Goal: Check status: Check status

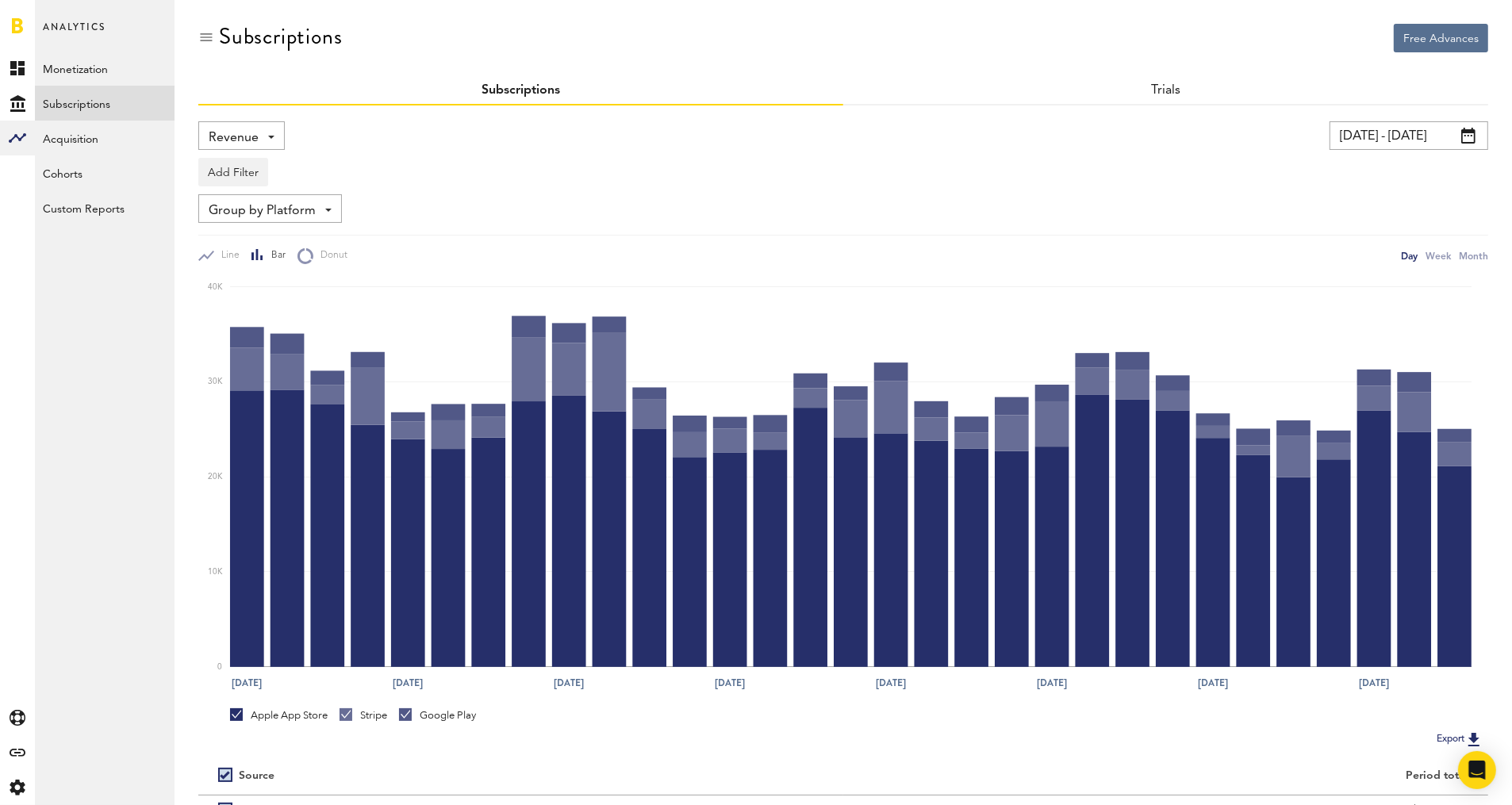
click at [241, 133] on span "Revenue" at bounding box center [233, 137] width 50 height 27
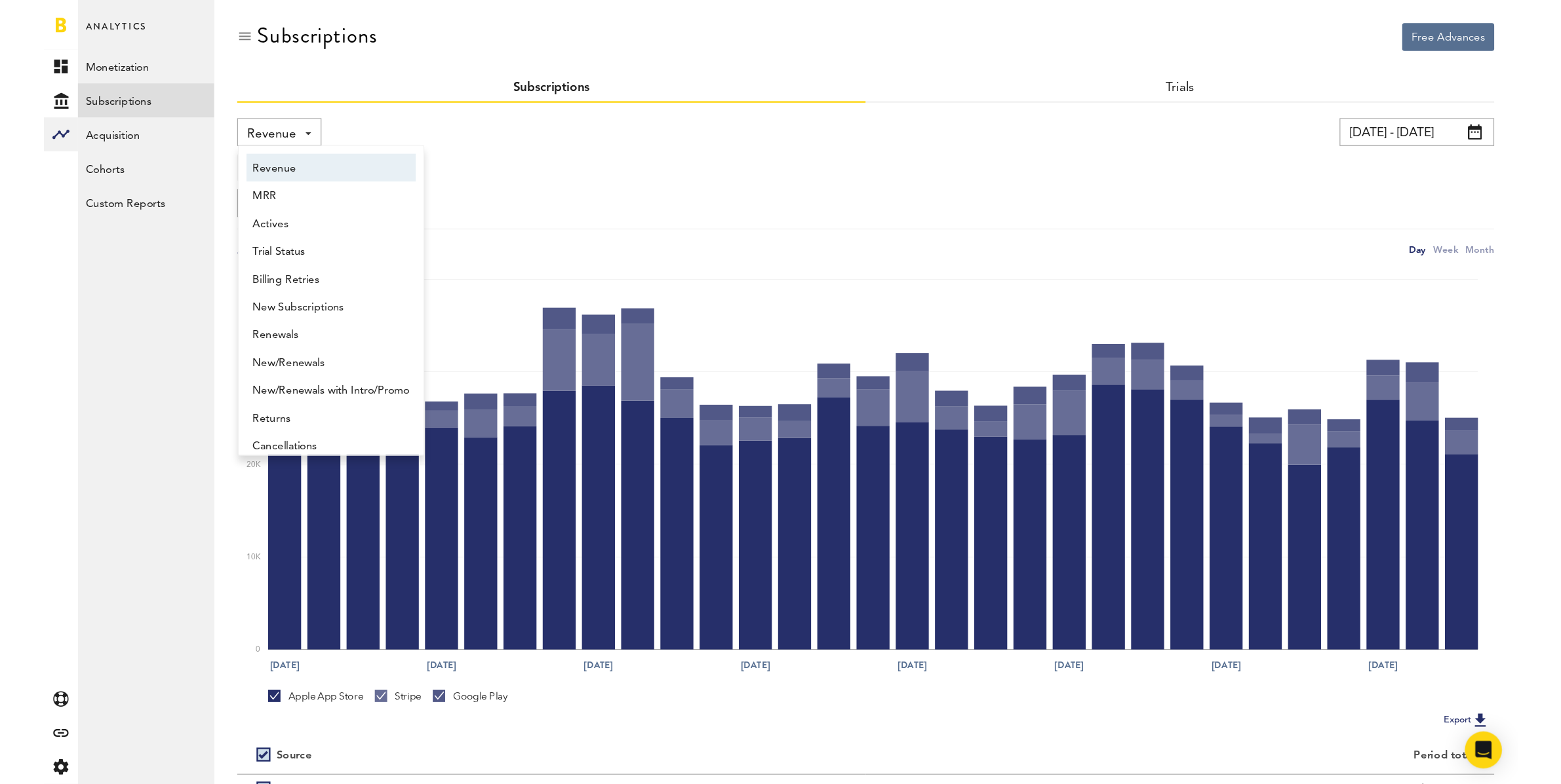
scroll to position [7, 0]
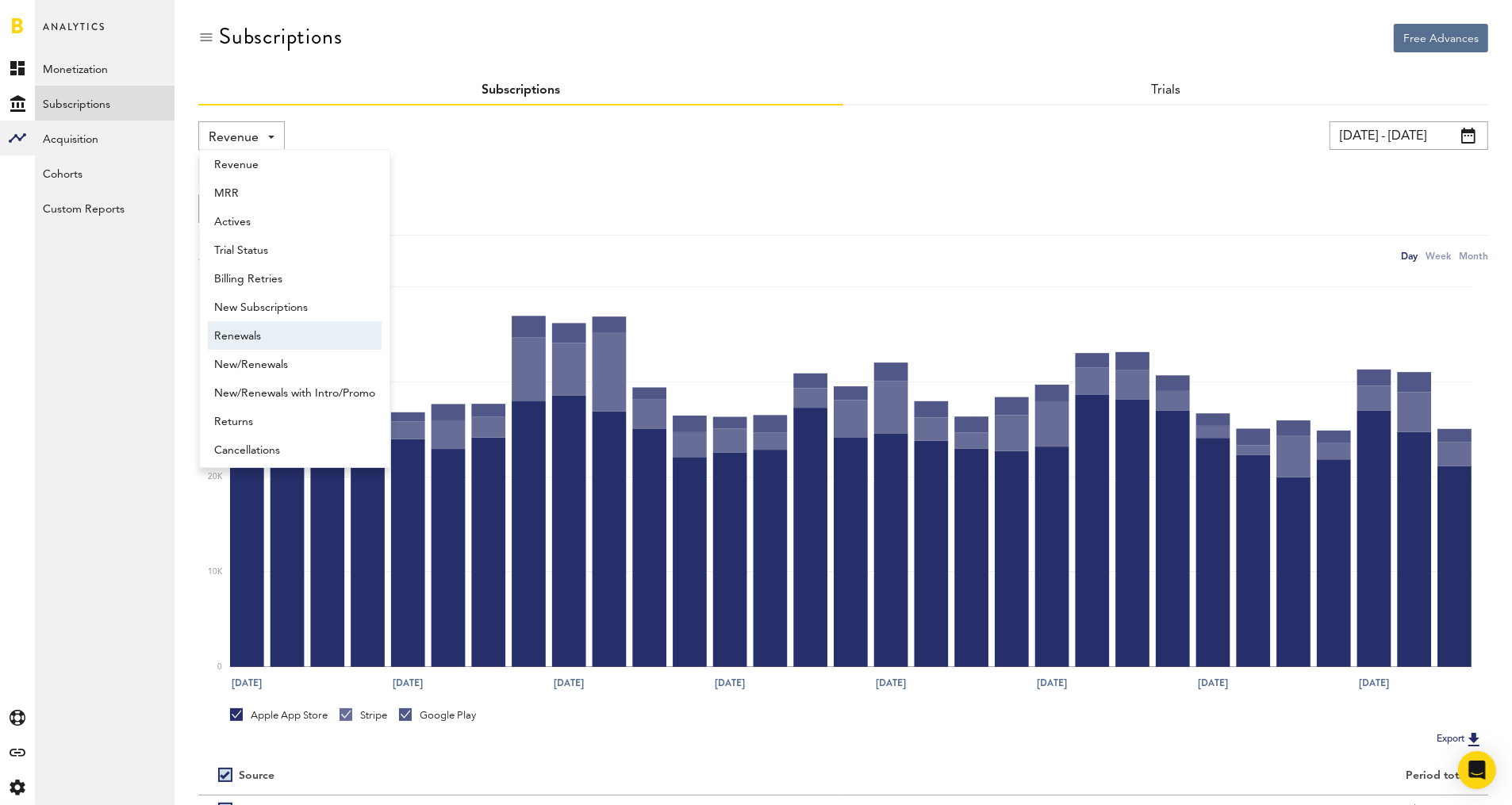
click at [299, 310] on span "New Subscriptions" at bounding box center [294, 307] width 161 height 27
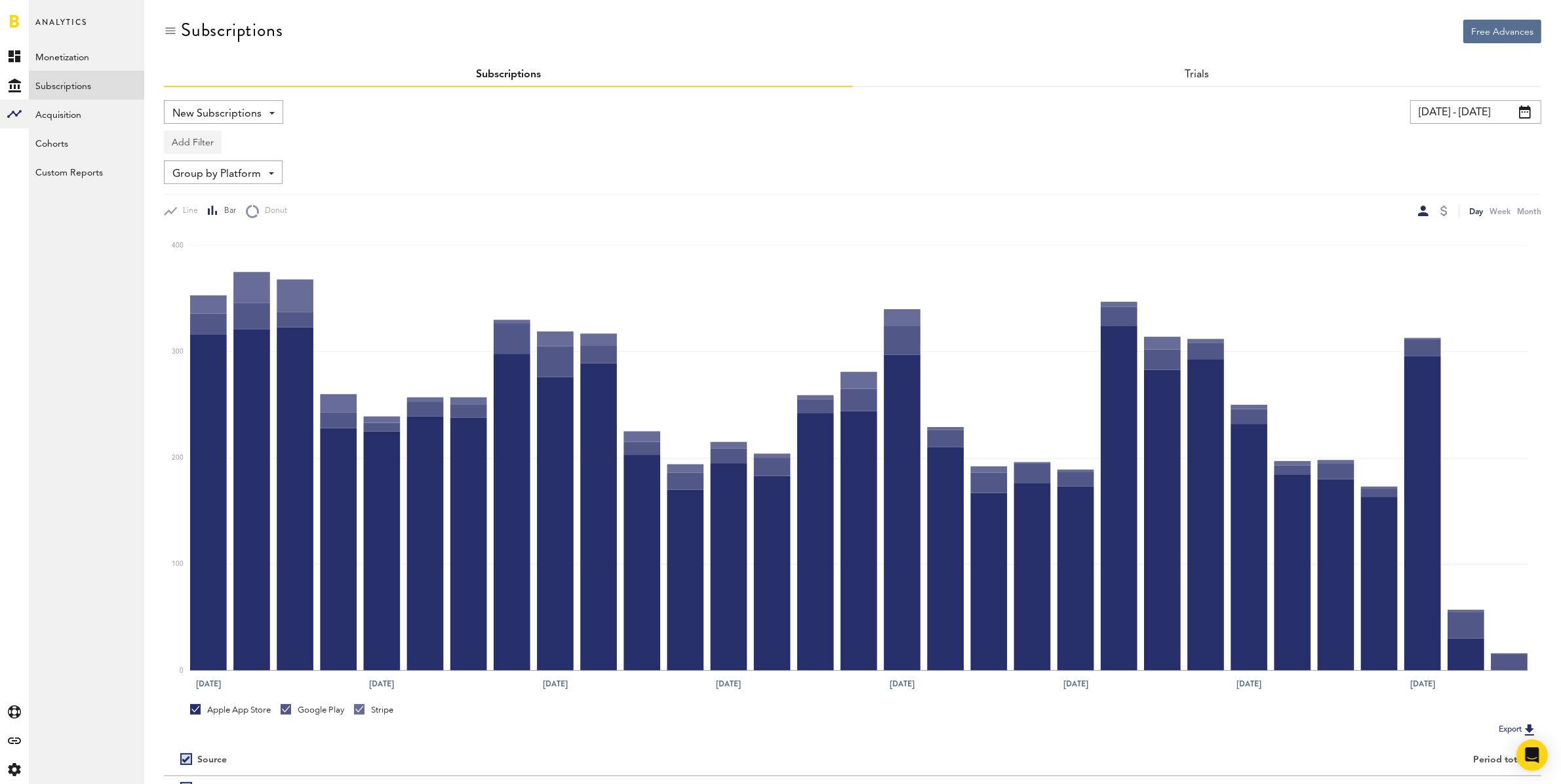
click at [189, 139] on button "Add Filter" at bounding box center [193, 142] width 58 height 24
click at [207, 200] on li "Apps" at bounding box center [224, 199] width 106 height 24
click at [196, 144] on div "Apps" at bounding box center [212, 144] width 57 height 22
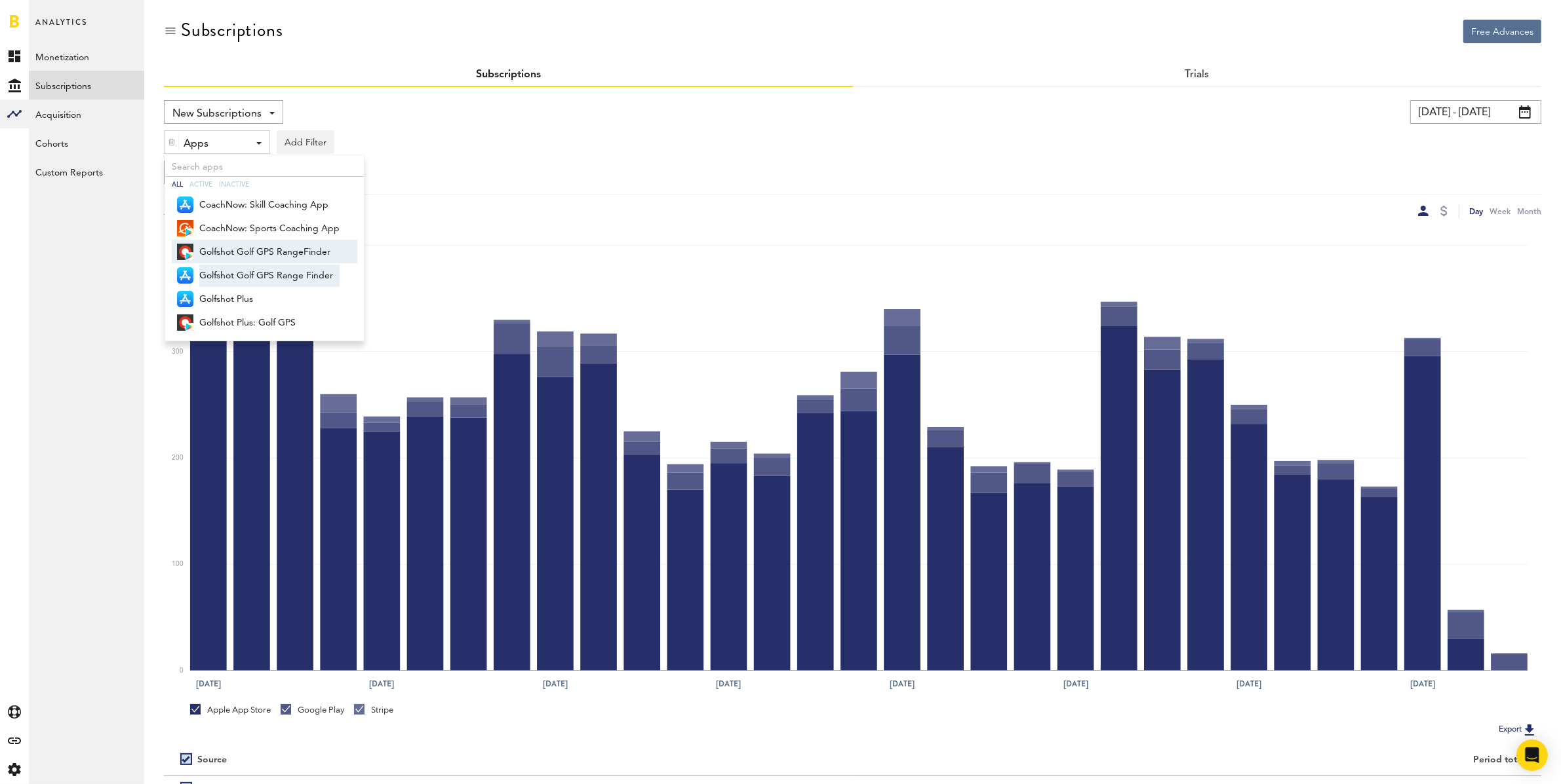
drag, startPoint x: 225, startPoint y: 250, endPoint x: 236, endPoint y: 279, distance: 31.0
click at [225, 250] on span "Golfshot Golf GPS RangeFinder" at bounding box center [270, 252] width 140 height 22
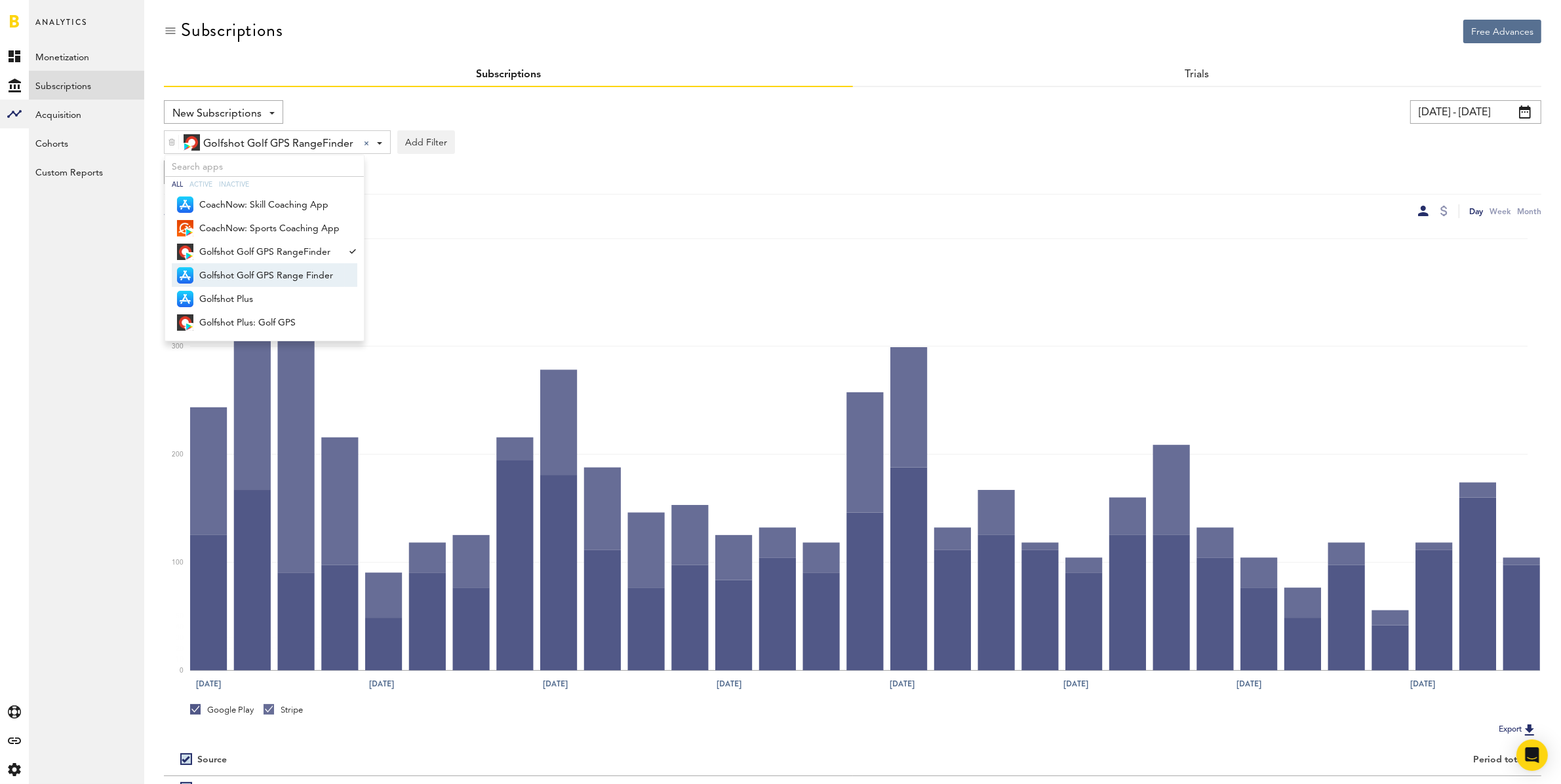
click at [237, 271] on span "Golfshot Golf GPS Range Finder" at bounding box center [270, 276] width 140 height 22
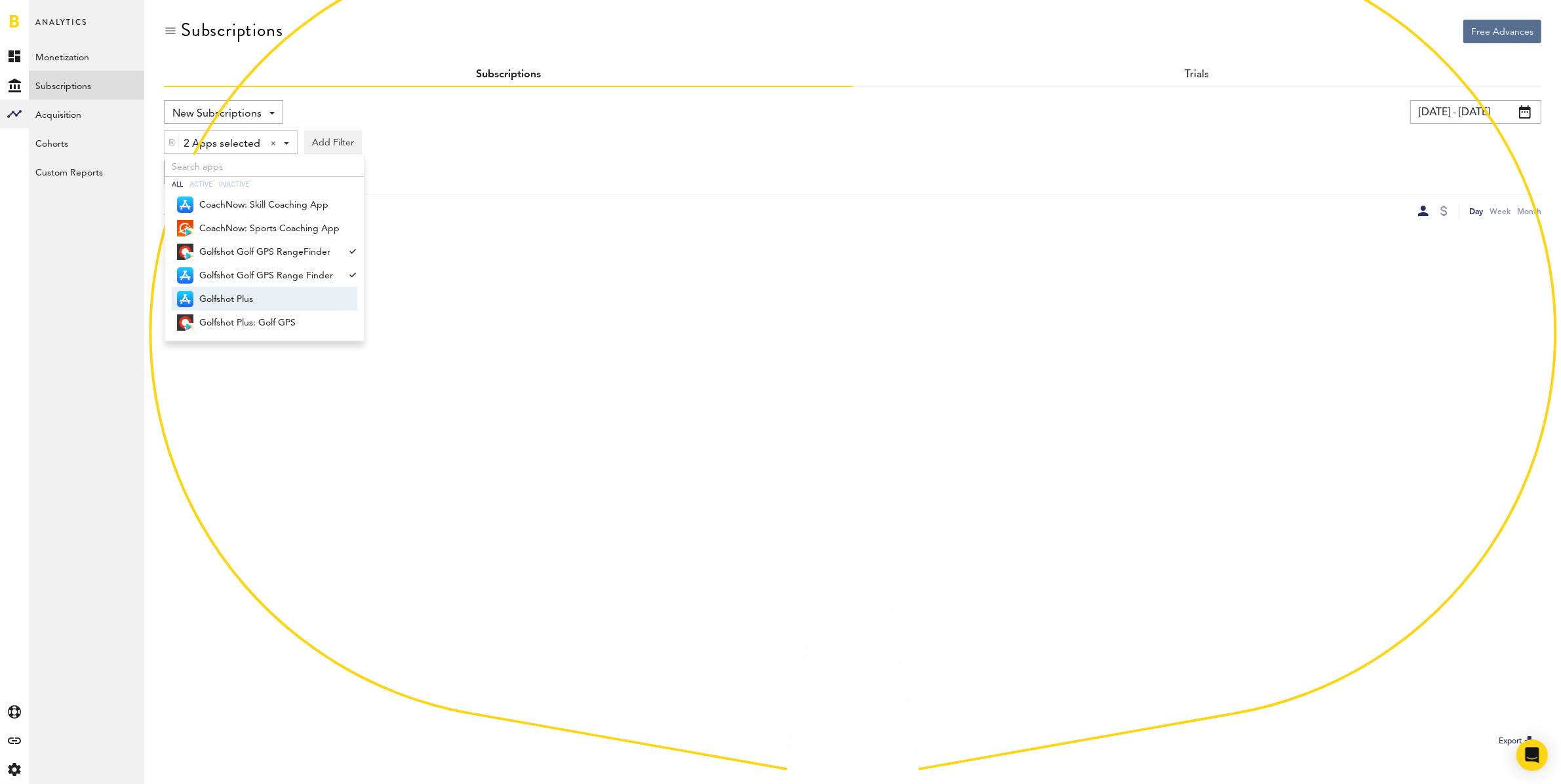
click at [236, 294] on span "Golfshot Plus" at bounding box center [270, 299] width 140 height 22
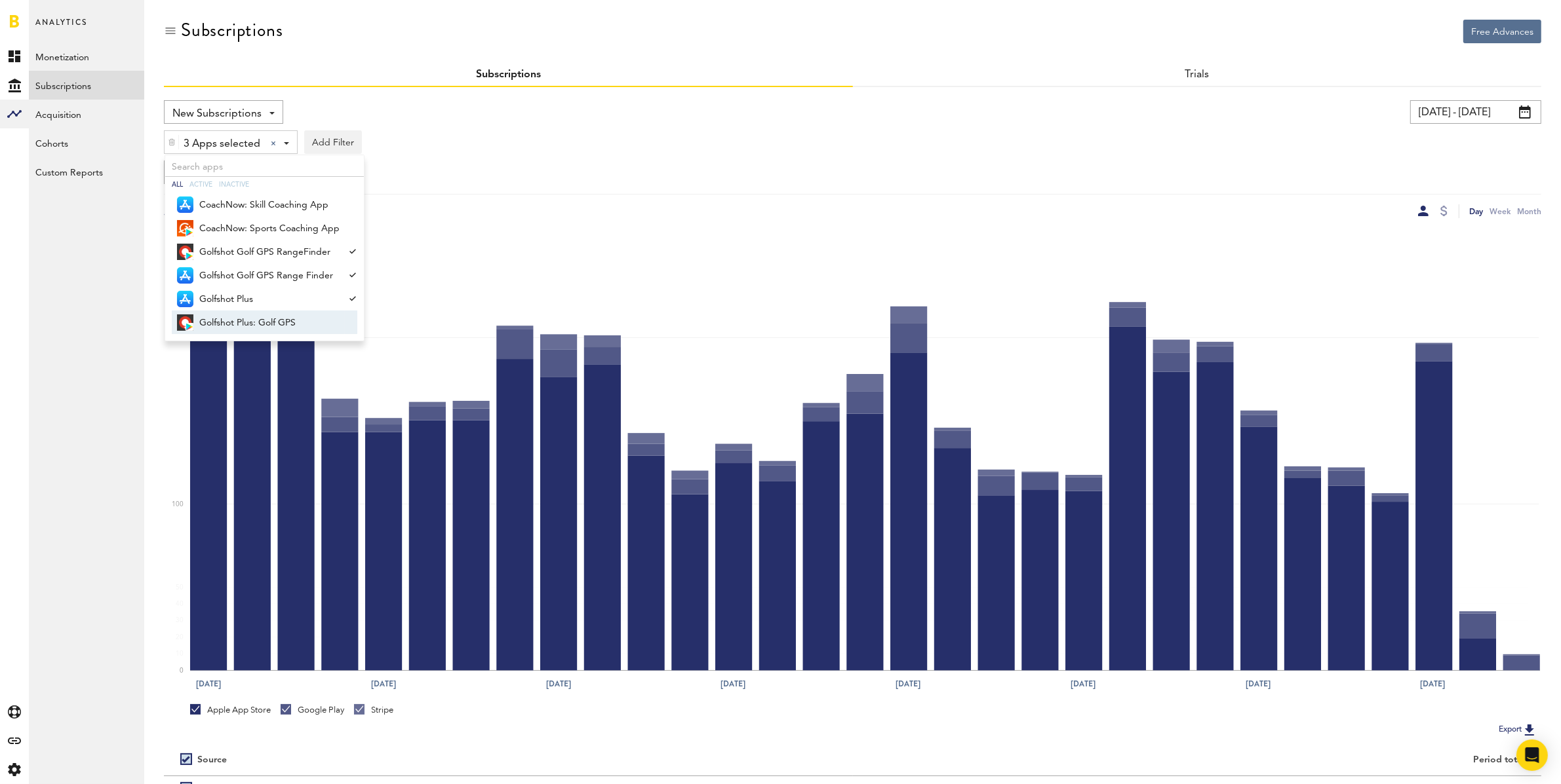
drag, startPoint x: 251, startPoint y: 317, endPoint x: 262, endPoint y: 316, distance: 11.0
click at [251, 317] on span "Golfshot Plus: Golf GPS" at bounding box center [270, 323] width 140 height 22
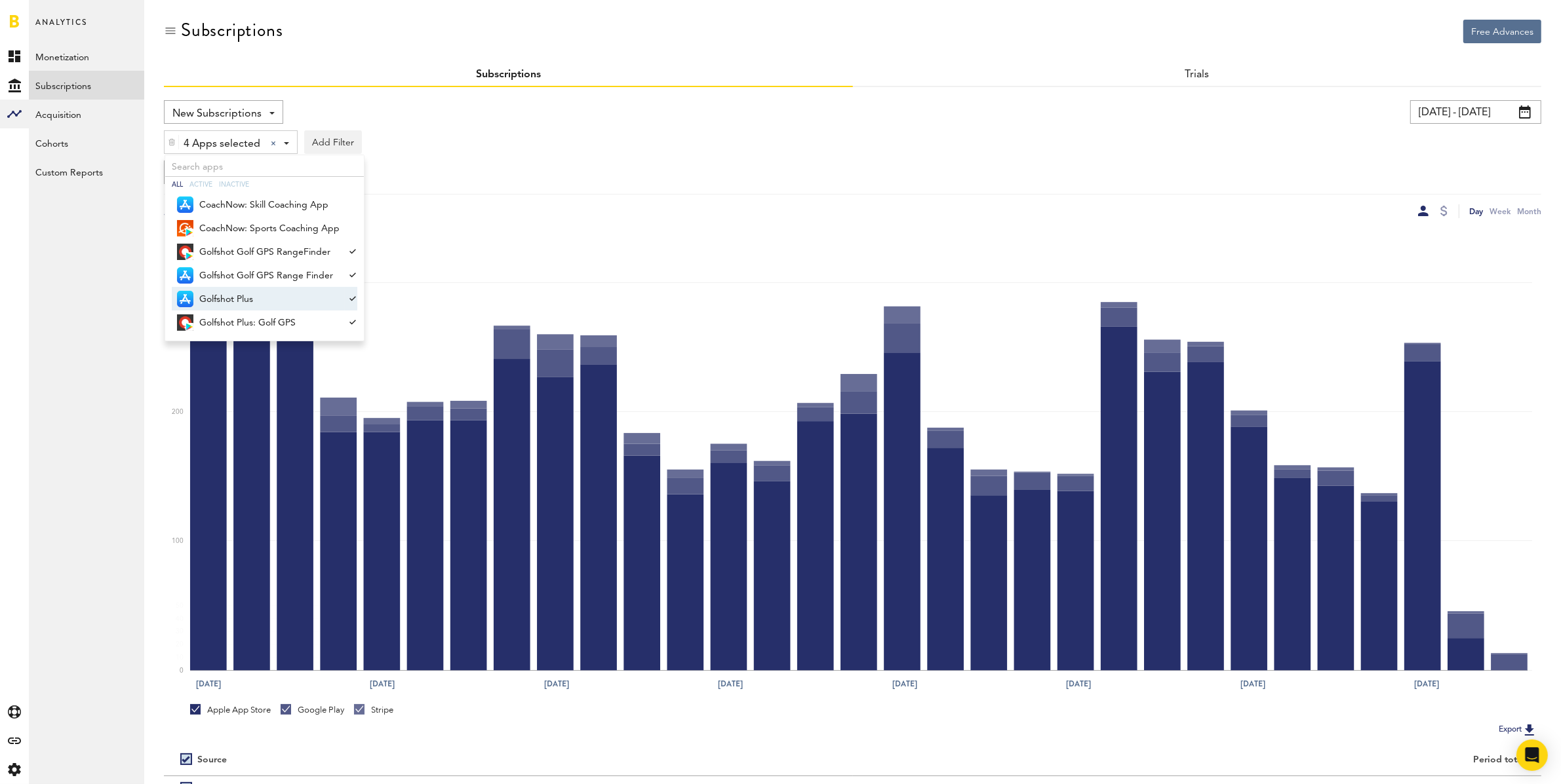
click at [645, 119] on div "New Subscriptions Revenue MRR Actives Trial Status Billing Retries New Subscrip…" at bounding box center [505, 112] width 683 height 24
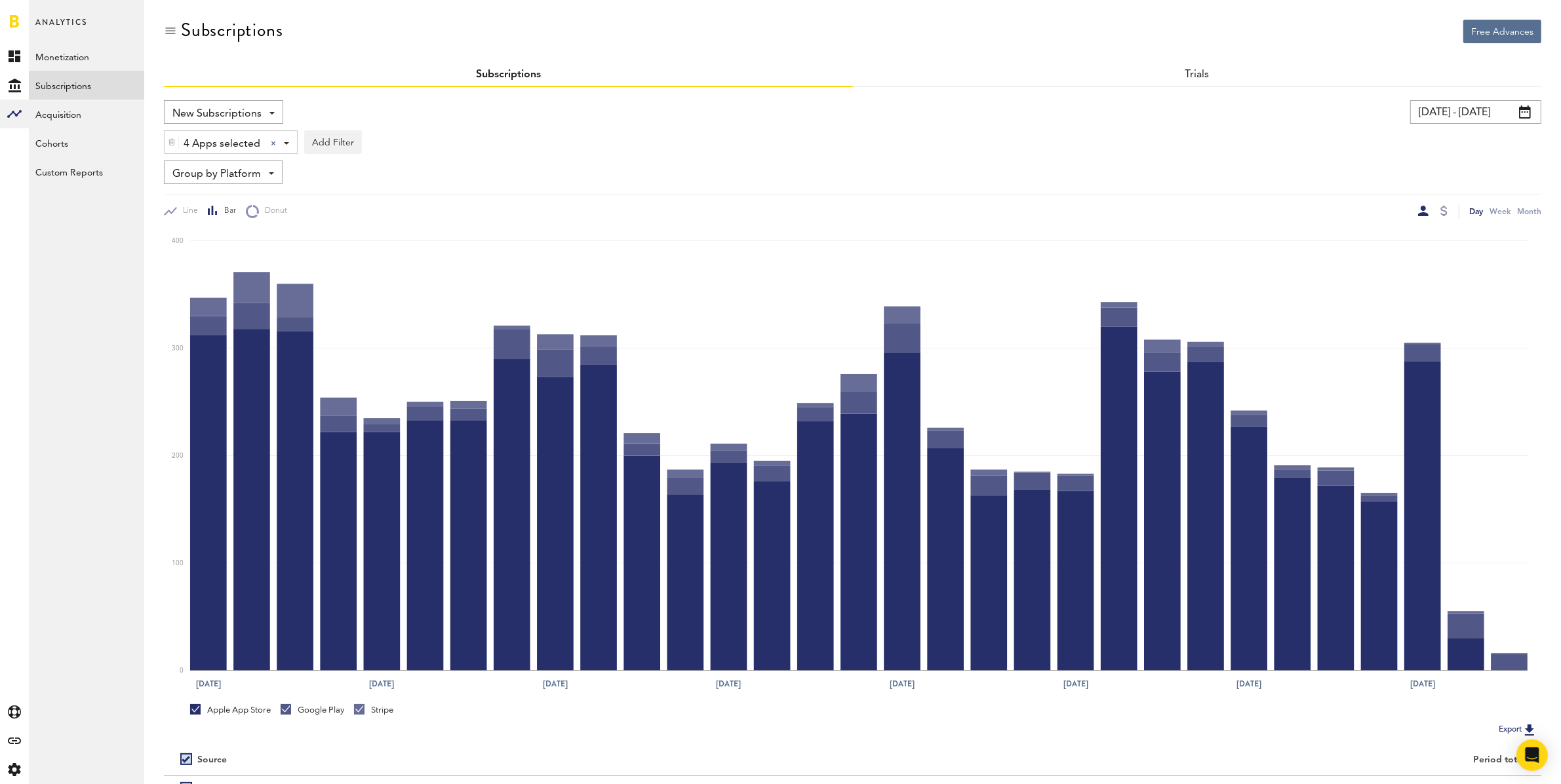
click at [1261, 116] on input "[DATE] - [DATE]" at bounding box center [1476, 112] width 131 height 24
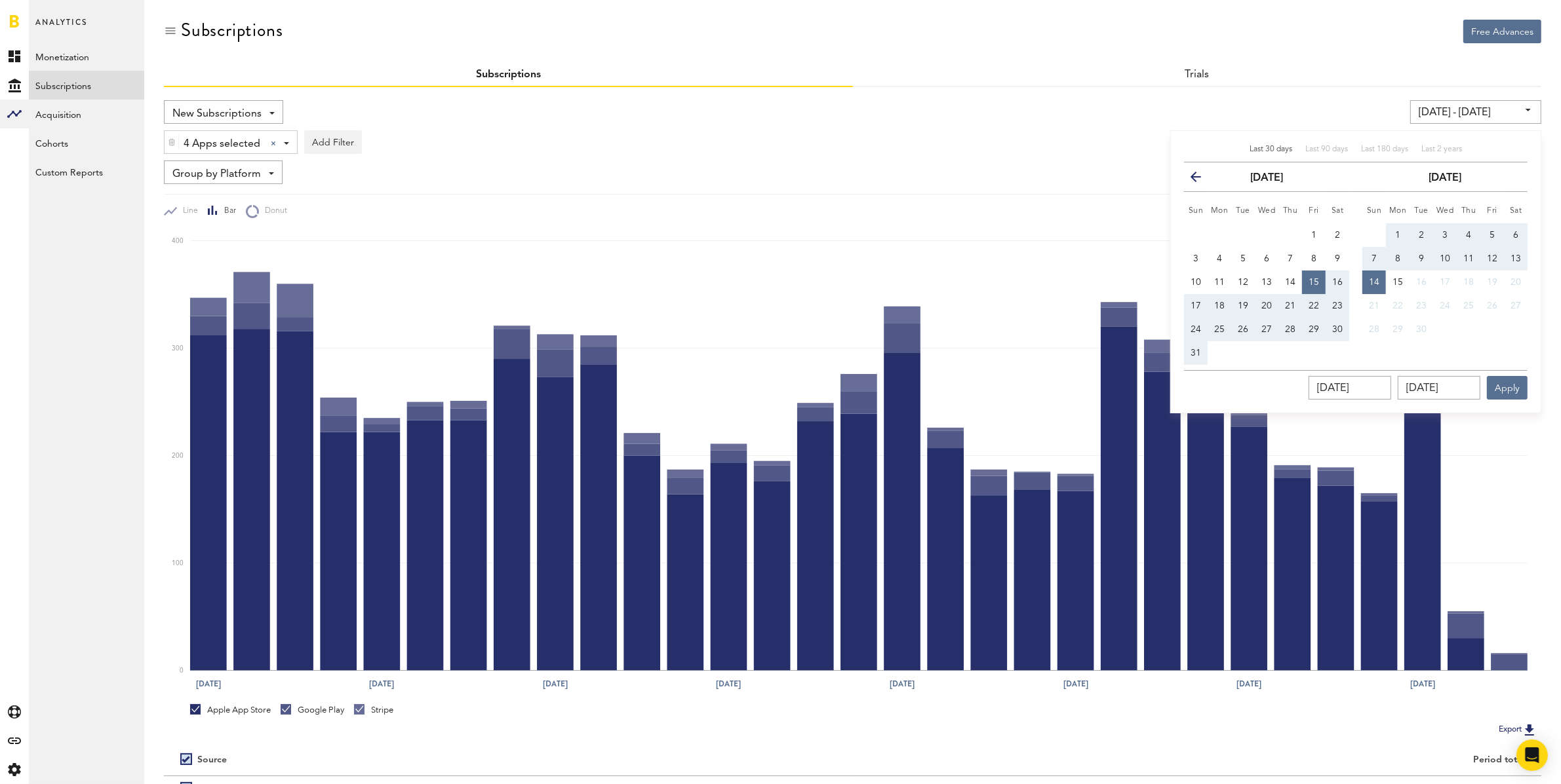
click at [1261, 227] on button "1" at bounding box center [1397, 235] width 24 height 24
type input "[DATE] - [DATE]"
type input "[DATE]"
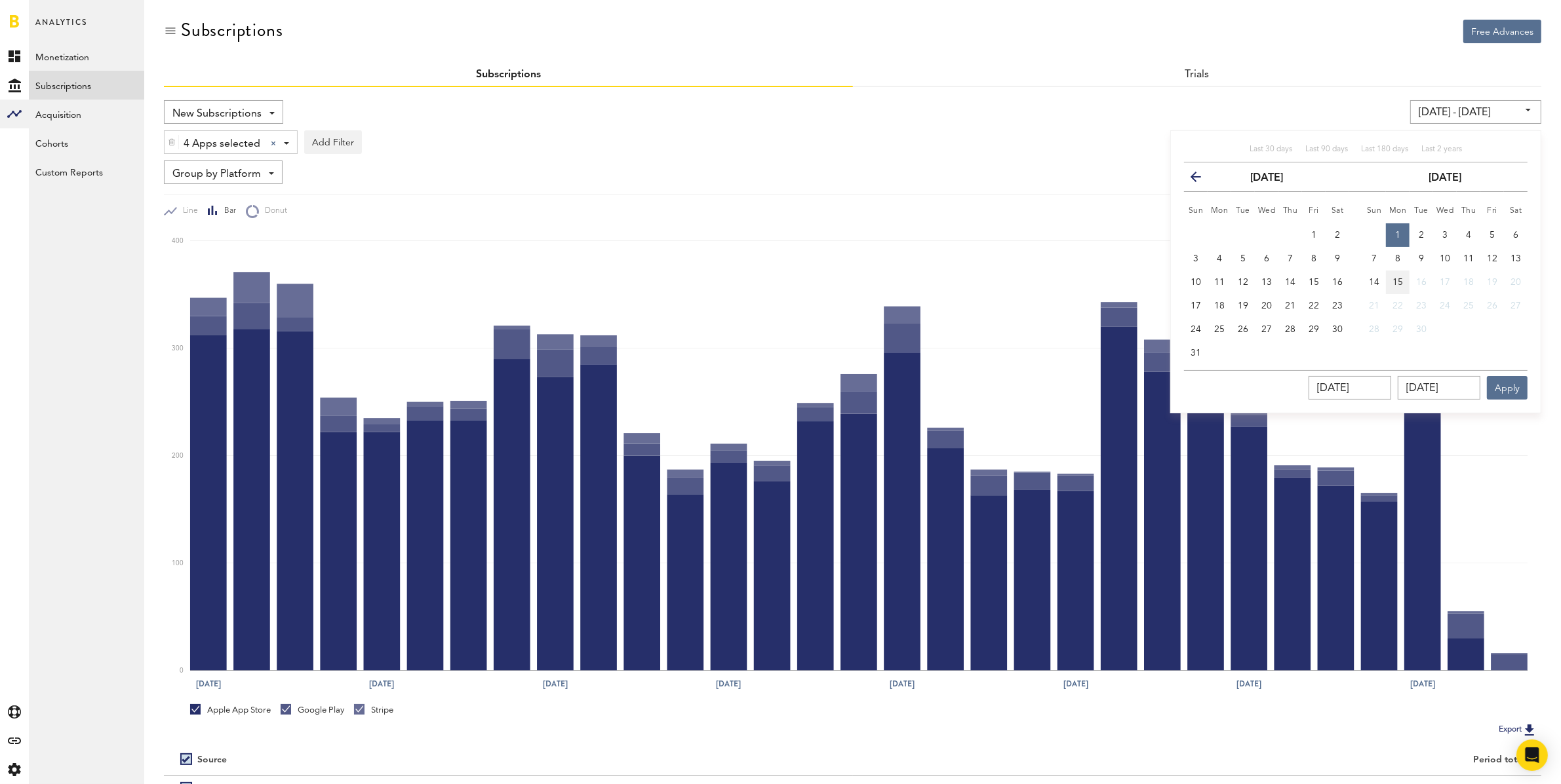
click at [1261, 281] on span "15" at bounding box center [1397, 282] width 11 height 9
type input "[DATE] - [DATE]"
type input "[DATE]"
click at [1261, 385] on button "Apply" at bounding box center [1506, 387] width 40 height 24
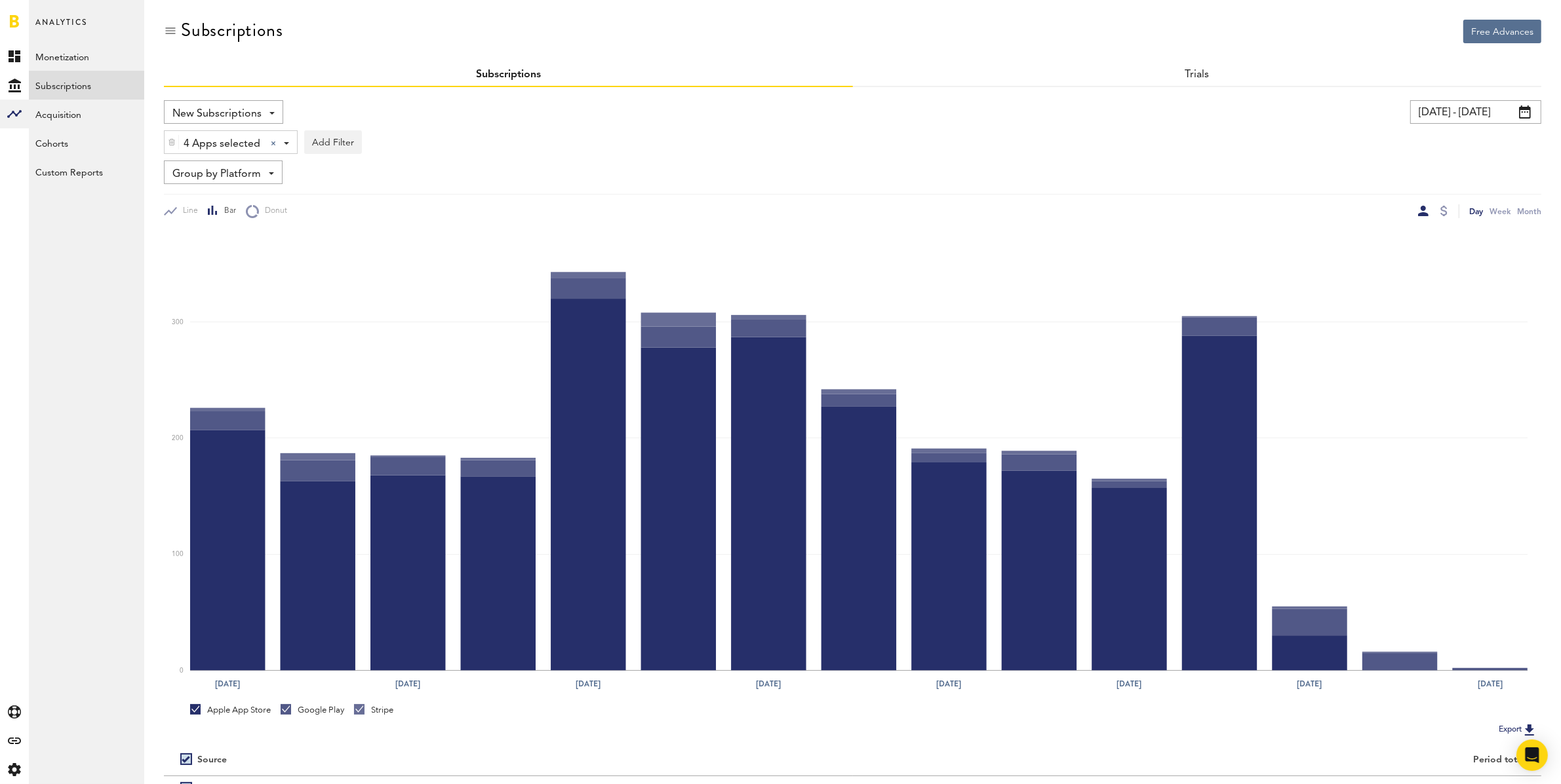
click at [1261, 114] on input "[DATE] - [DATE]" at bounding box center [1476, 112] width 131 height 24
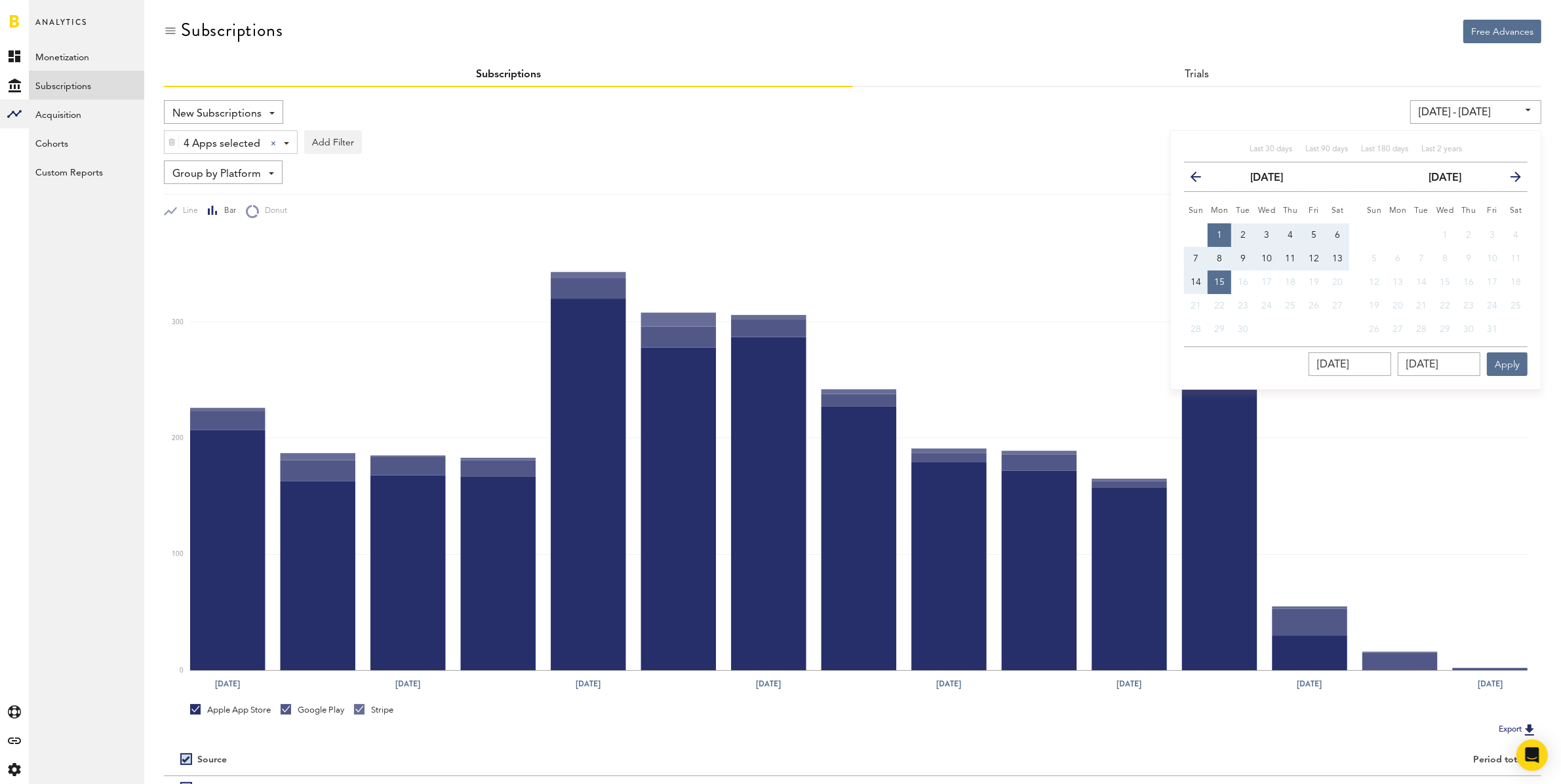
click at [1221, 231] on span "1" at bounding box center [1219, 235] width 5 height 9
drag, startPoint x: 1311, startPoint y: 257, endPoint x: 1321, endPoint y: 268, distance: 14.9
click at [1261, 257] on span "12" at bounding box center [1314, 259] width 11 height 9
type input "[DATE] - [DATE]"
type input "[DATE]"
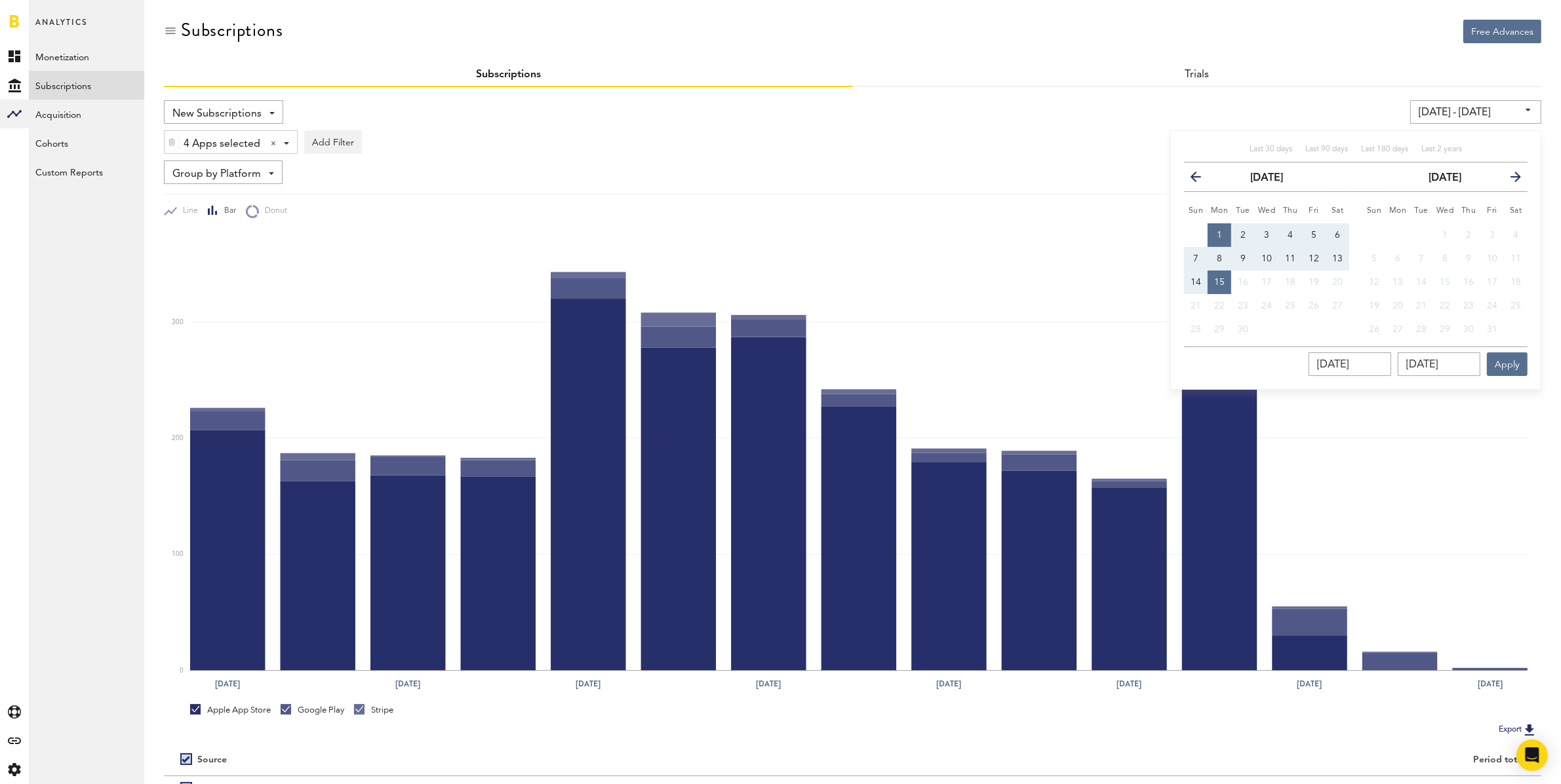
type input "[DATE]"
drag, startPoint x: 1217, startPoint y: 231, endPoint x: 1236, endPoint y: 241, distance: 21.5
click at [1217, 231] on span "1" at bounding box center [1219, 235] width 5 height 9
type input "[DATE] - [DATE]"
type input "[DATE]"
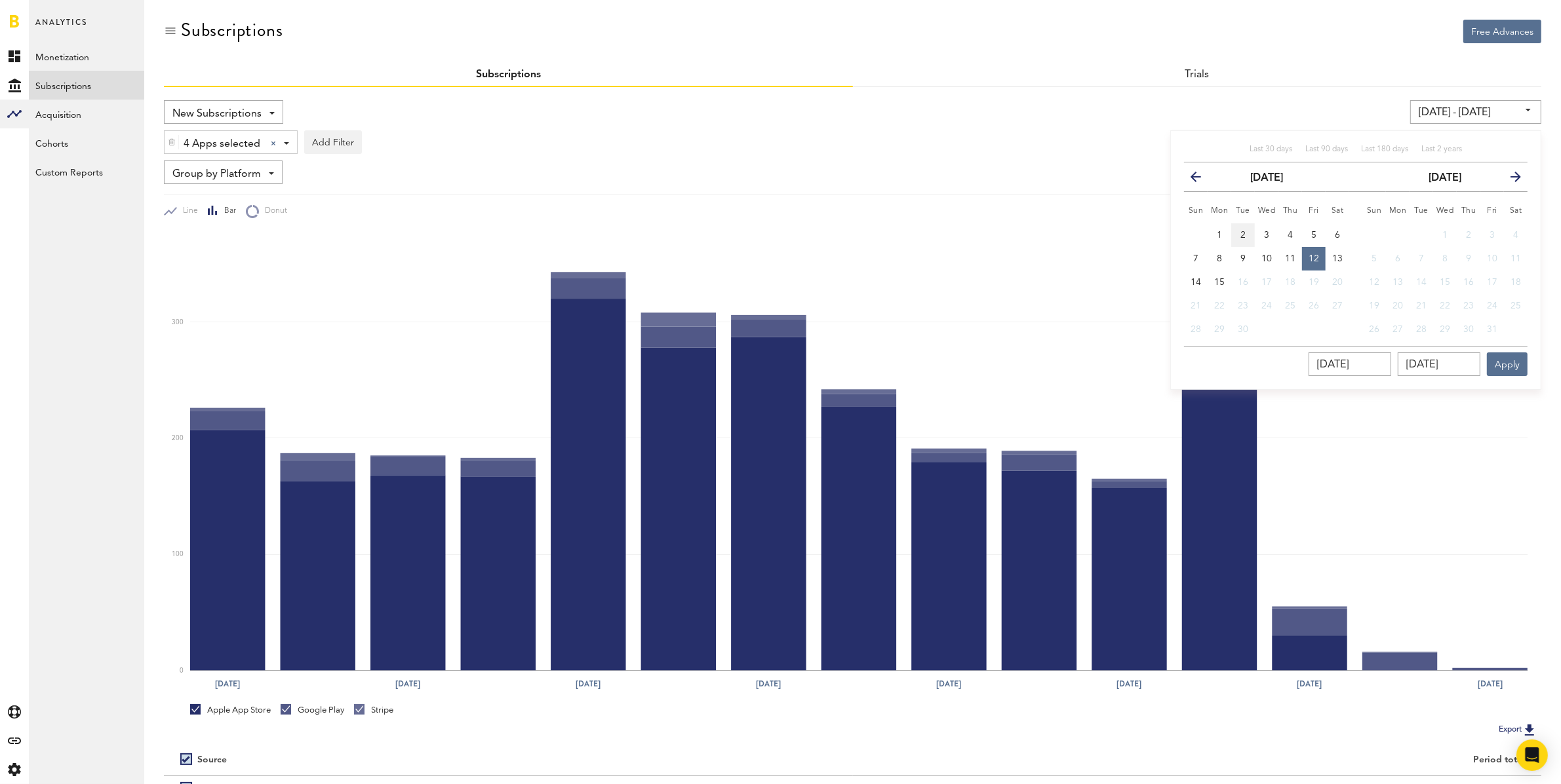
type input "[DATE]"
click at [1261, 257] on span "12" at bounding box center [1314, 259] width 11 height 9
type input "[DATE] - [DATE]"
type input "[DATE]"
click at [1261, 359] on button "Apply" at bounding box center [1506, 364] width 40 height 24
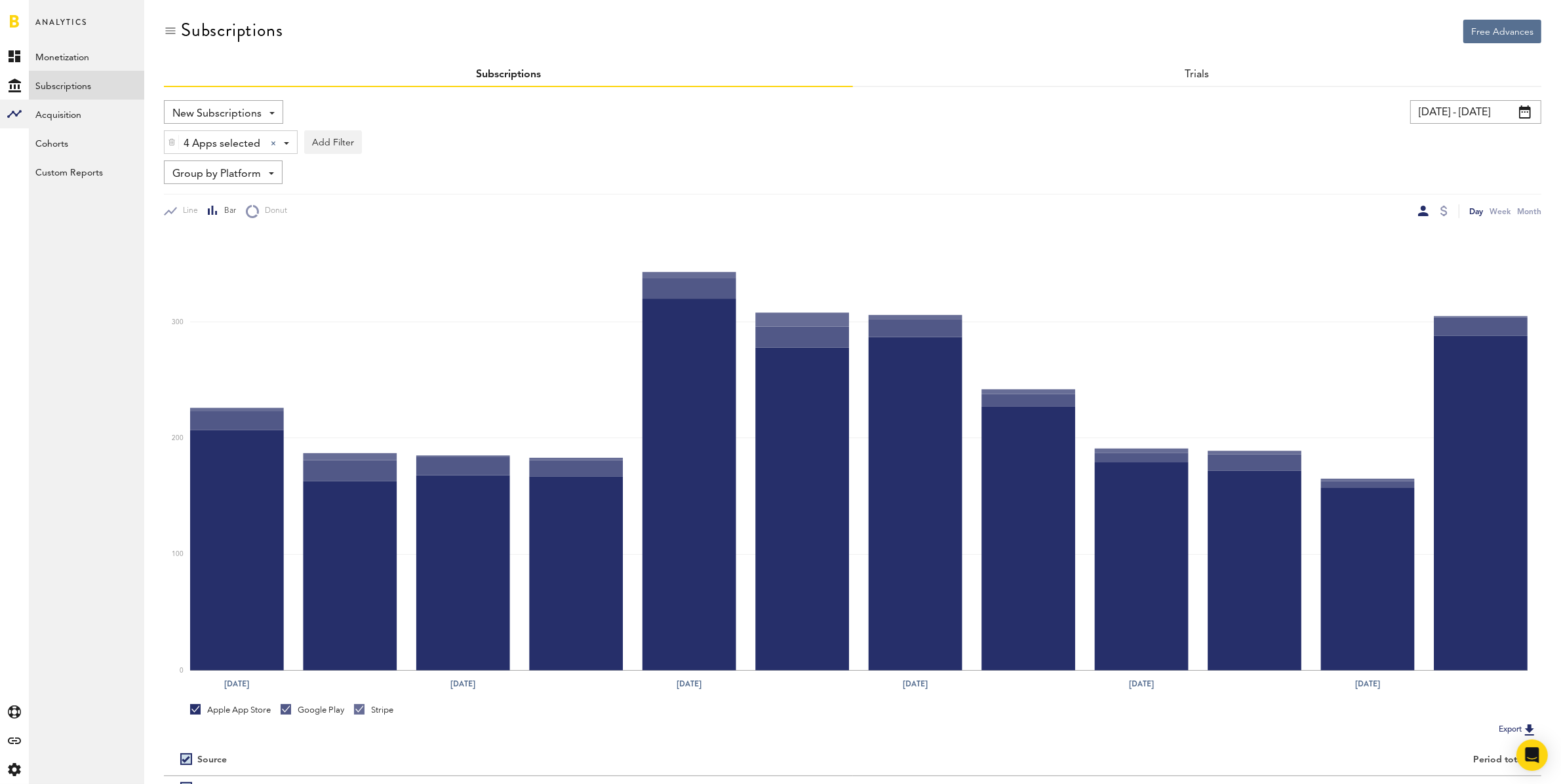
click at [1261, 108] on input "[DATE] - [DATE]" at bounding box center [1476, 112] width 131 height 24
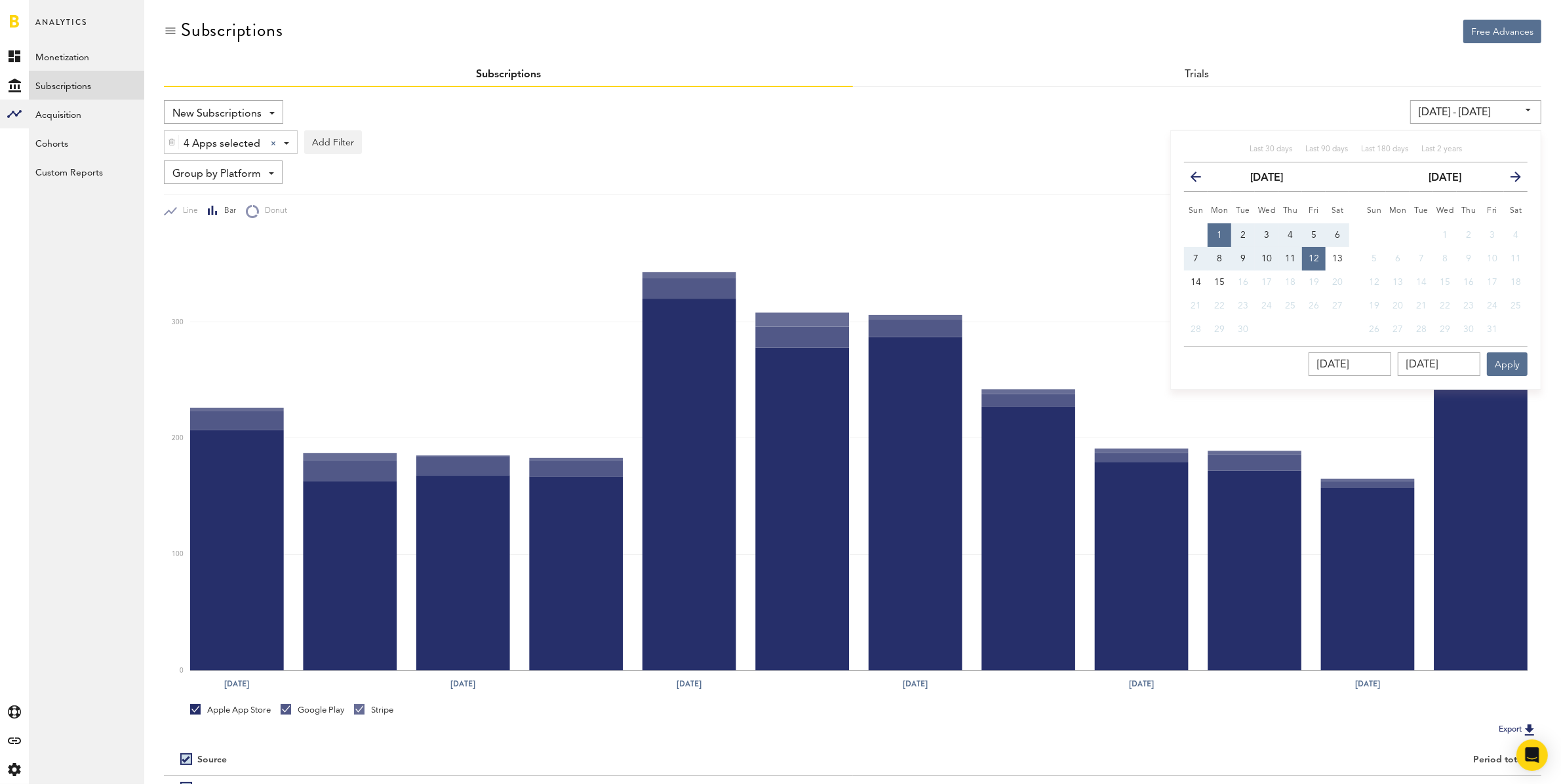
click at [1201, 180] on icon "button" at bounding box center [1201, 180] width 0 height 0
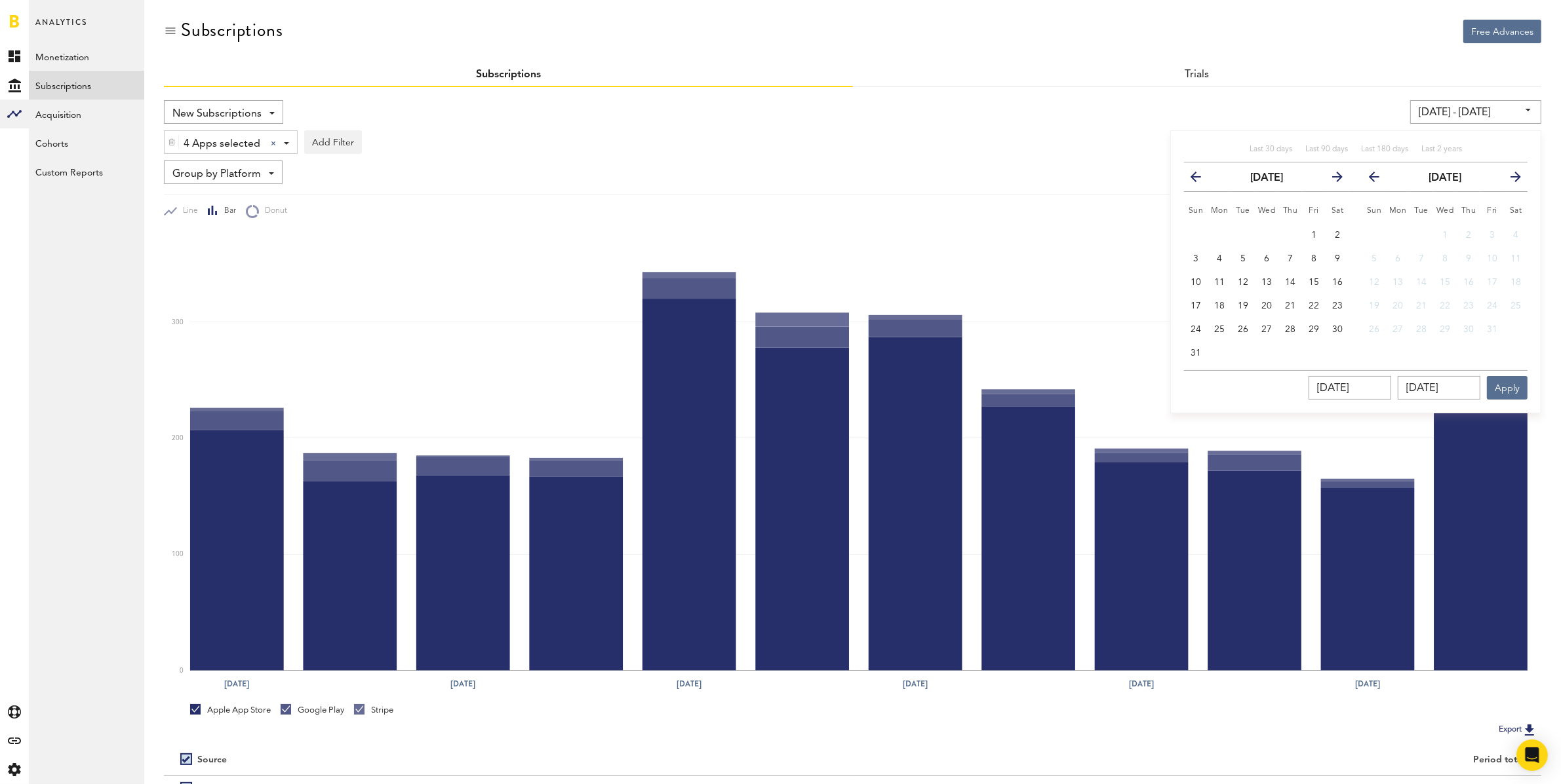
click at [1201, 180] on icon "button" at bounding box center [1201, 180] width 0 height 0
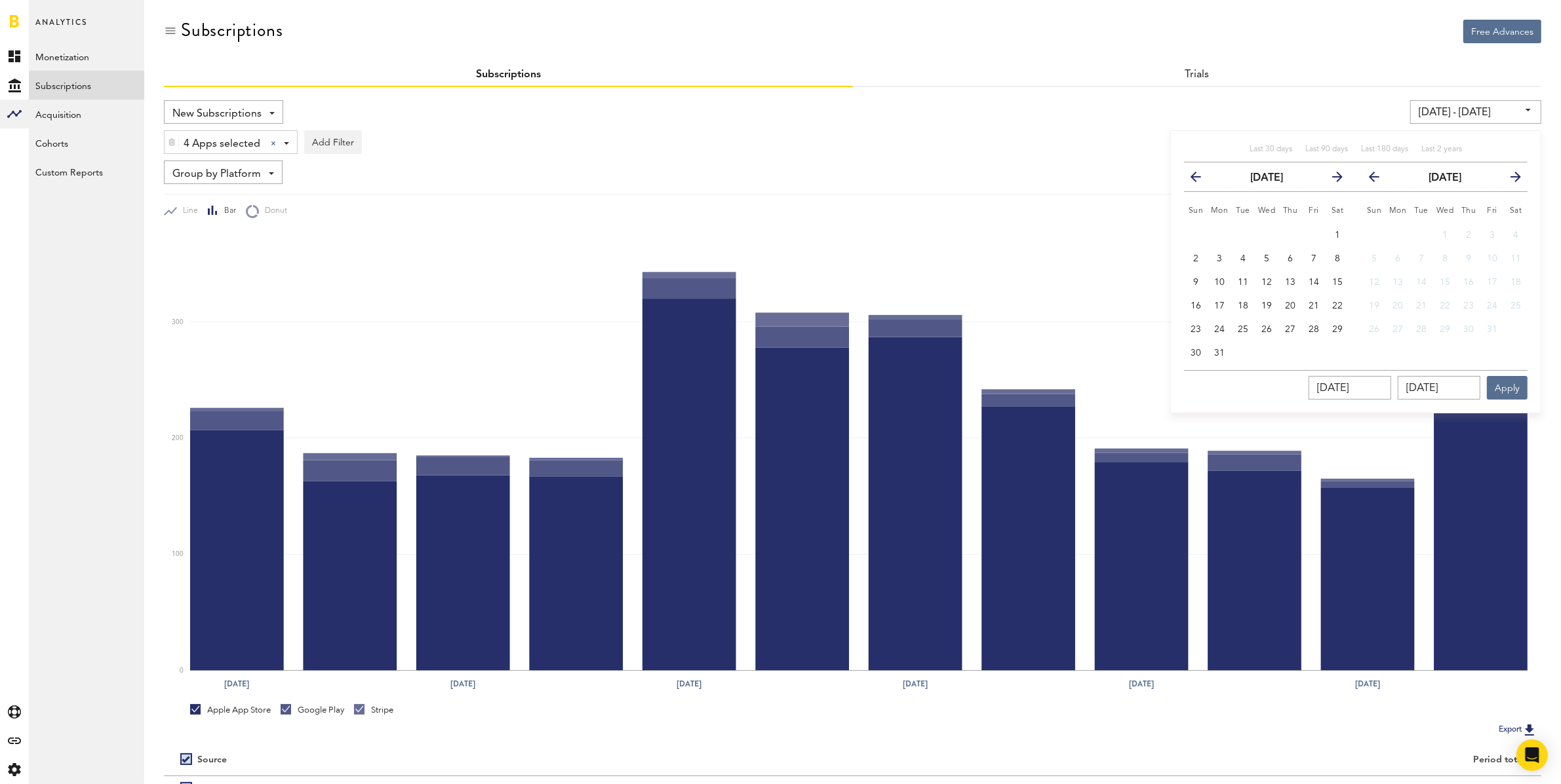
click at [1201, 180] on icon "button" at bounding box center [1201, 180] width 0 height 0
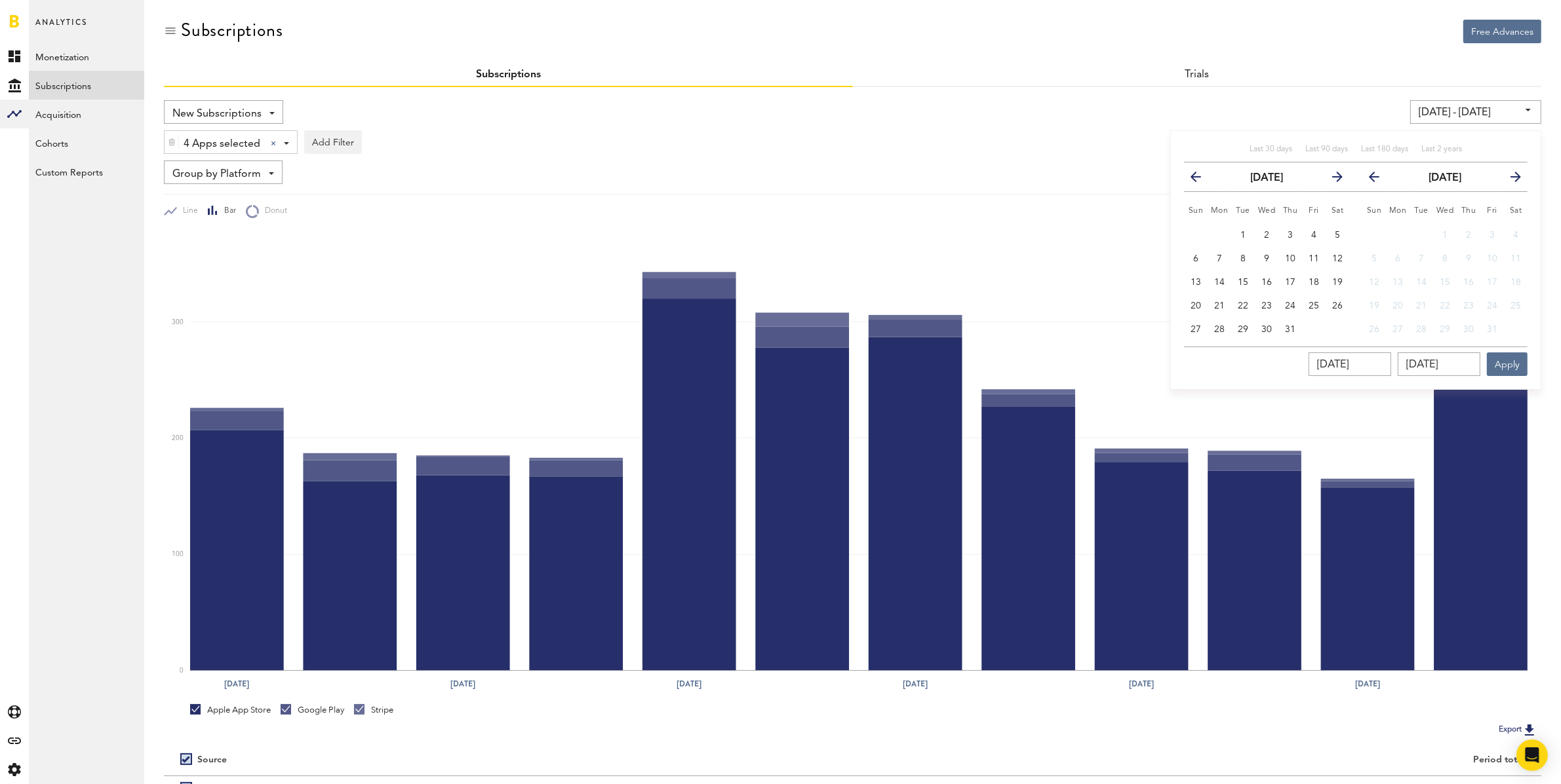
click at [1201, 180] on icon "button" at bounding box center [1201, 180] width 0 height 0
click at [1189, 233] on button "1" at bounding box center [1195, 235] width 24 height 24
type input "[DATE] - [DATE]"
type input "[DATE]"
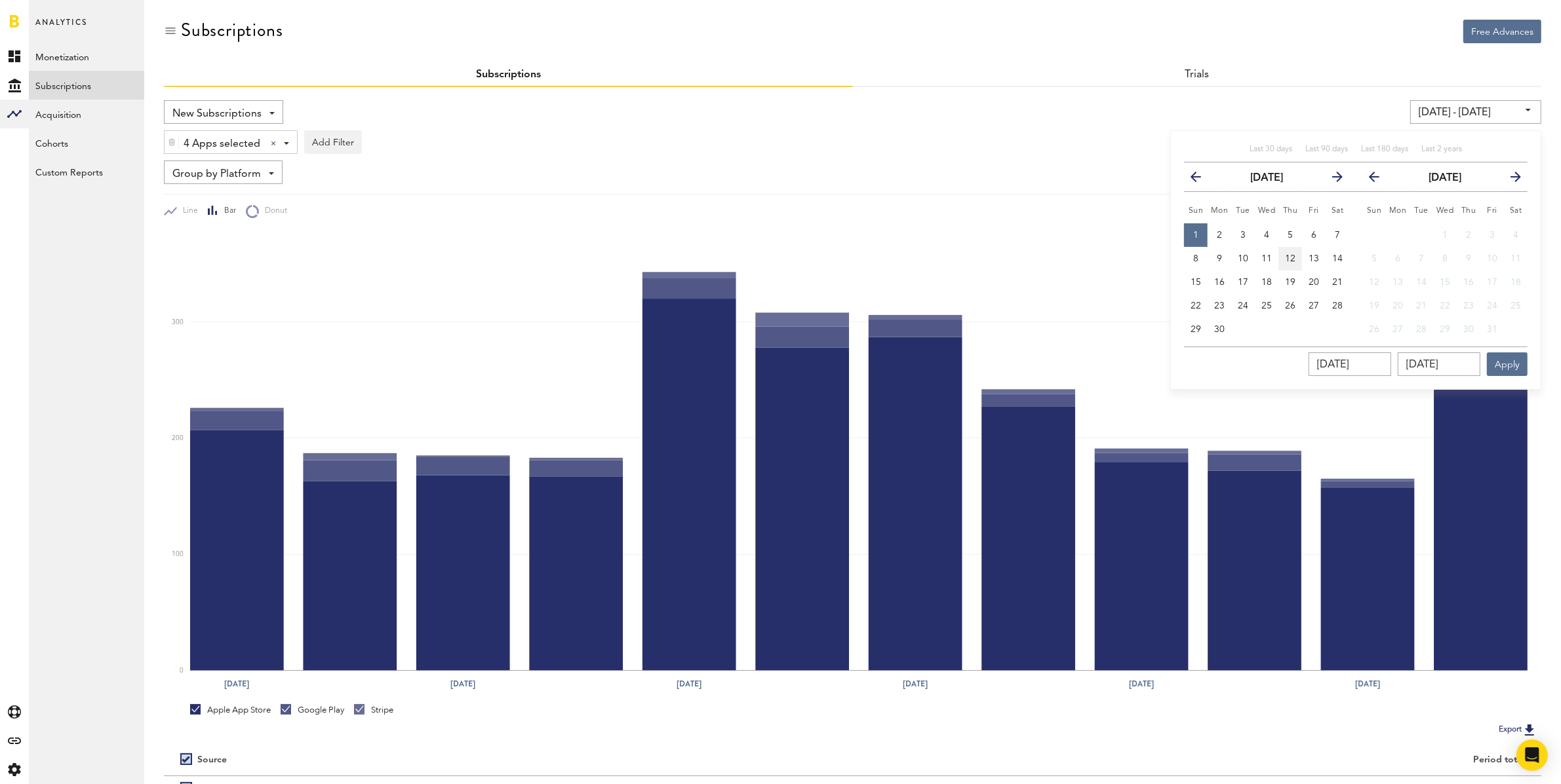
click at [1261, 254] on button "12" at bounding box center [1290, 259] width 24 height 24
type input "[DATE] - [DATE]"
type input "[DATE]"
click at [1261, 358] on button "Apply" at bounding box center [1506, 364] width 40 height 24
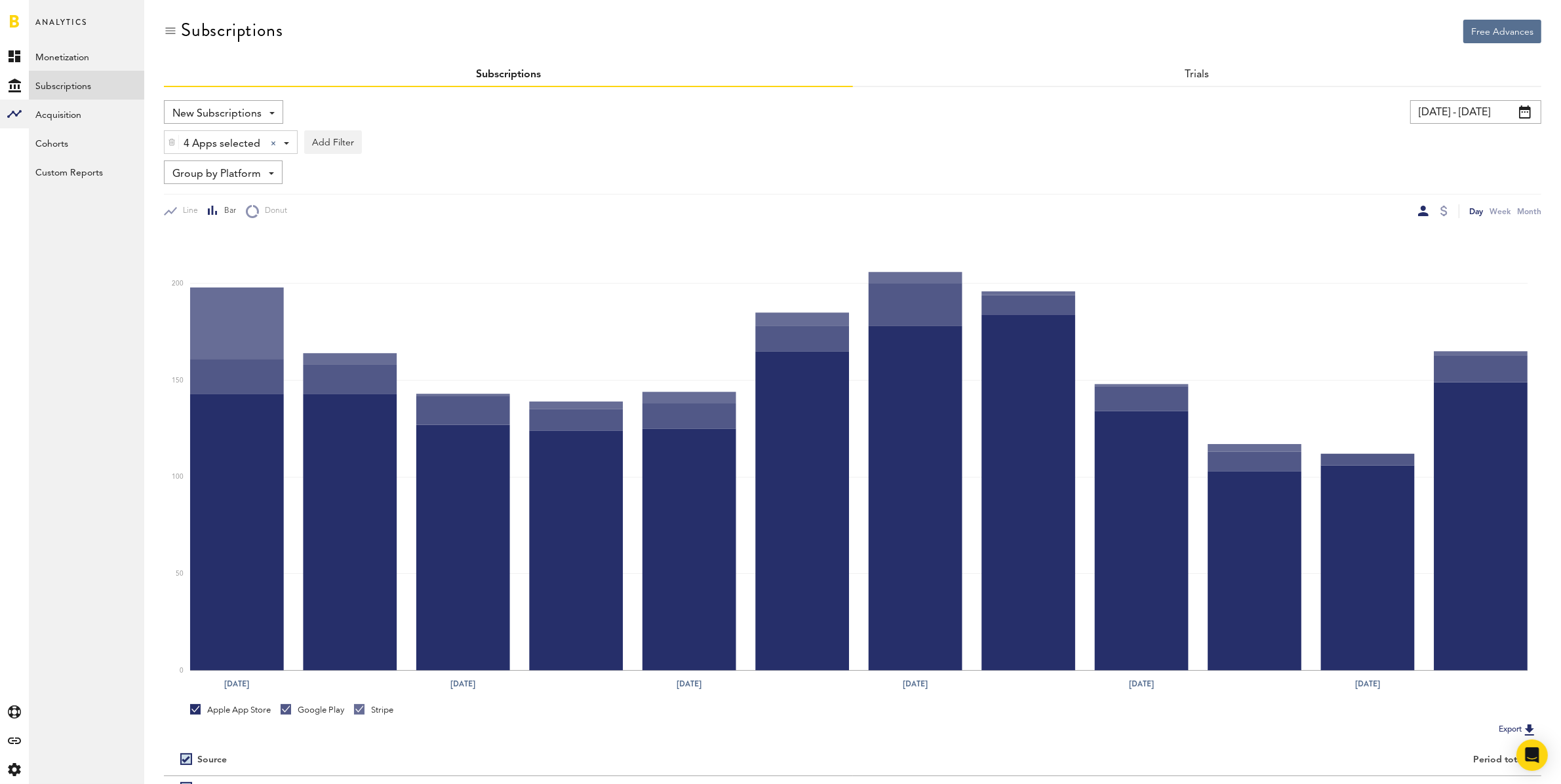
click at [1261, 109] on input "[DATE] - [DATE]" at bounding box center [1476, 112] width 131 height 24
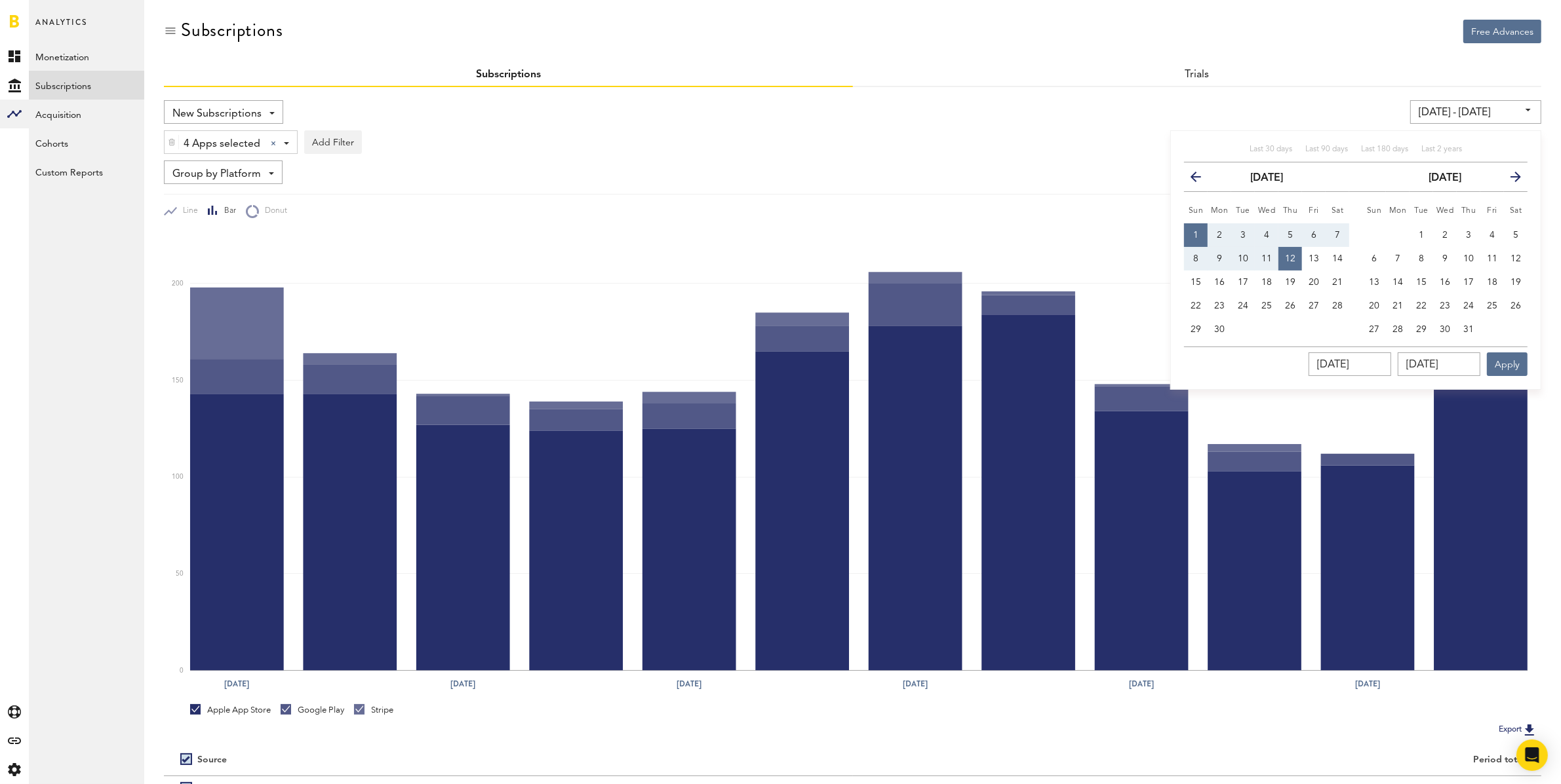
click at [1199, 235] on button "1" at bounding box center [1195, 235] width 24 height 24
click at [1261, 254] on span "13" at bounding box center [1314, 259] width 11 height 9
type input "[DATE] - [DATE]"
type input "[DATE]"
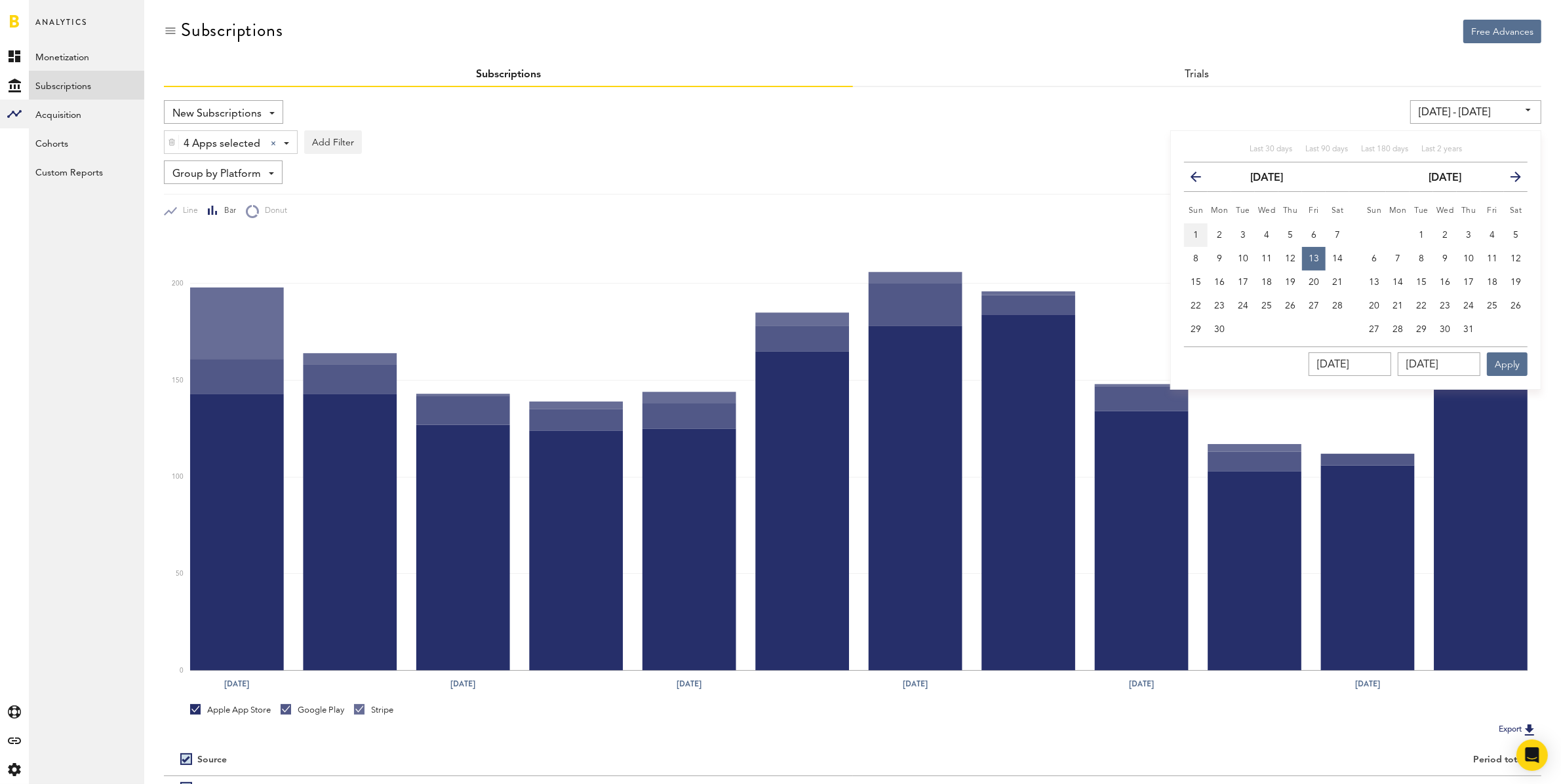
click at [1191, 231] on button "1" at bounding box center [1195, 235] width 24 height 24
type input "[DATE] - [DATE]"
type input "[DATE]"
click at [1261, 259] on button "13" at bounding box center [1314, 259] width 24 height 24
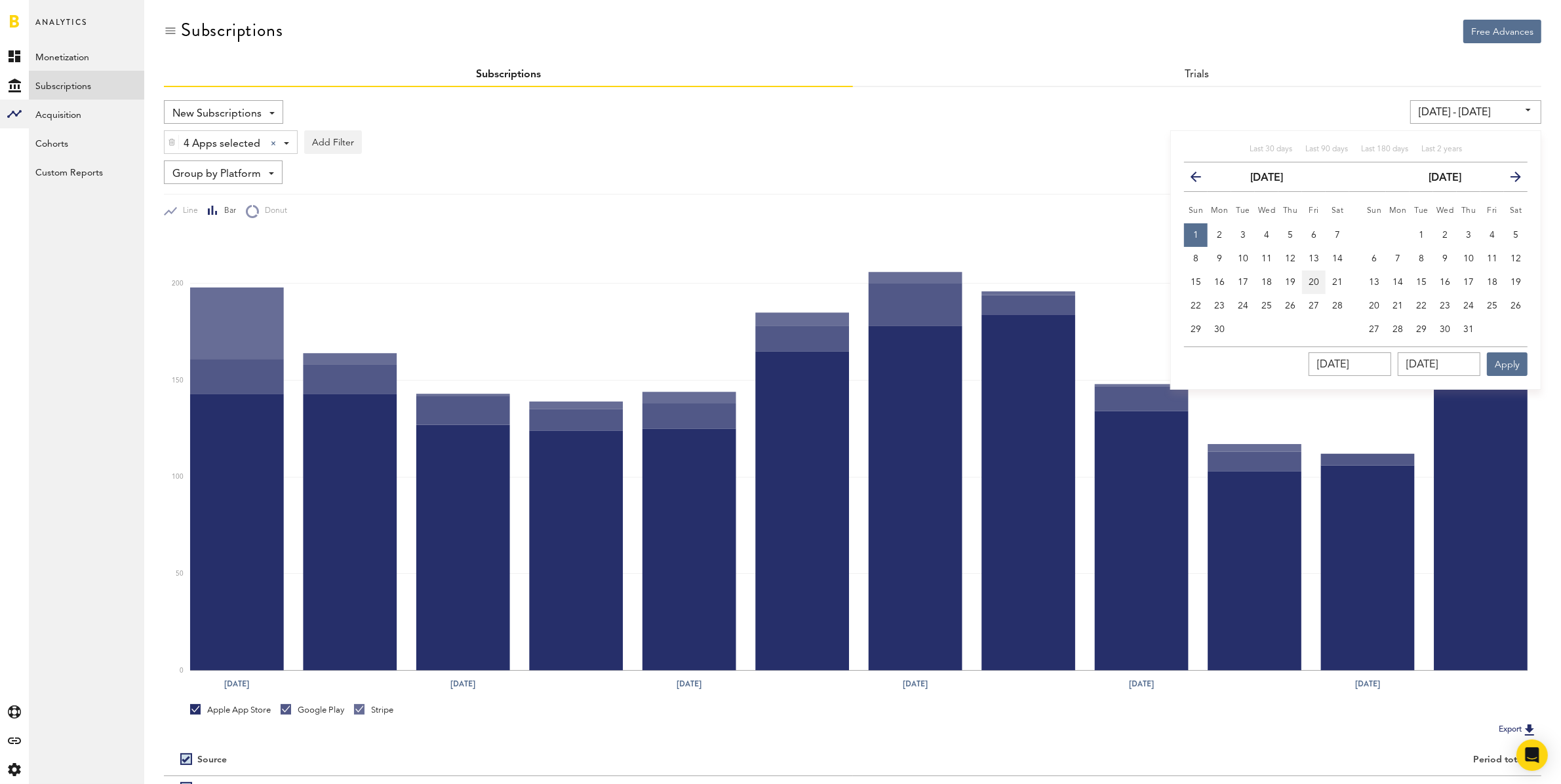
type input "[DATE] - [DATE]"
type input "[DATE]"
drag, startPoint x: 1199, startPoint y: 233, endPoint x: 1206, endPoint y: 235, distance: 7.3
click at [1199, 233] on span "1" at bounding box center [1195, 235] width 5 height 9
type input "[DATE] - [DATE]"
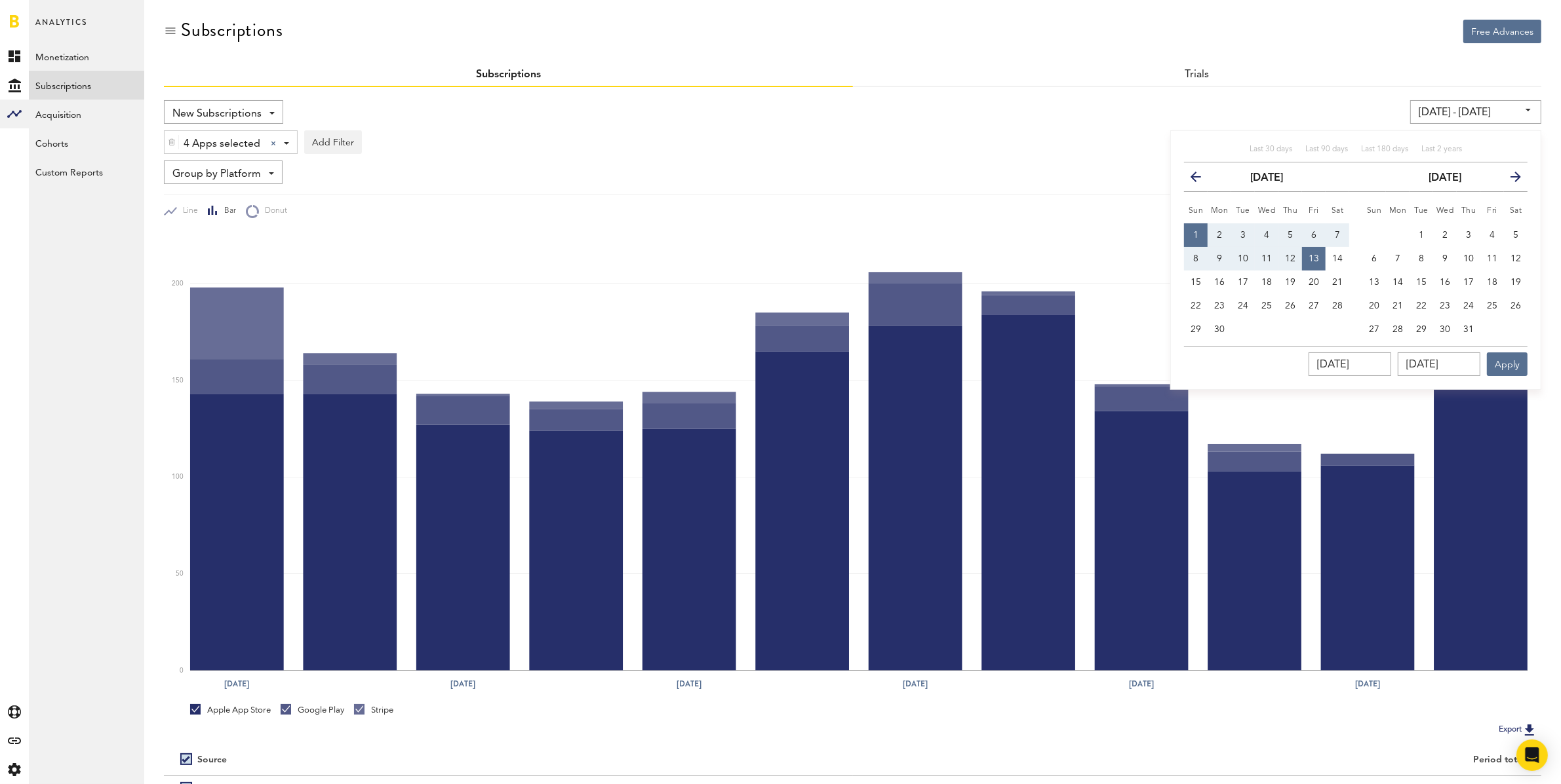
type input "[DATE]"
click at [1261, 256] on span "14" at bounding box center [1337, 259] width 11 height 9
type input "[DATE] - [DATE]"
type input "[DATE]"
click at [1261, 357] on button "Apply" at bounding box center [1506, 364] width 40 height 24
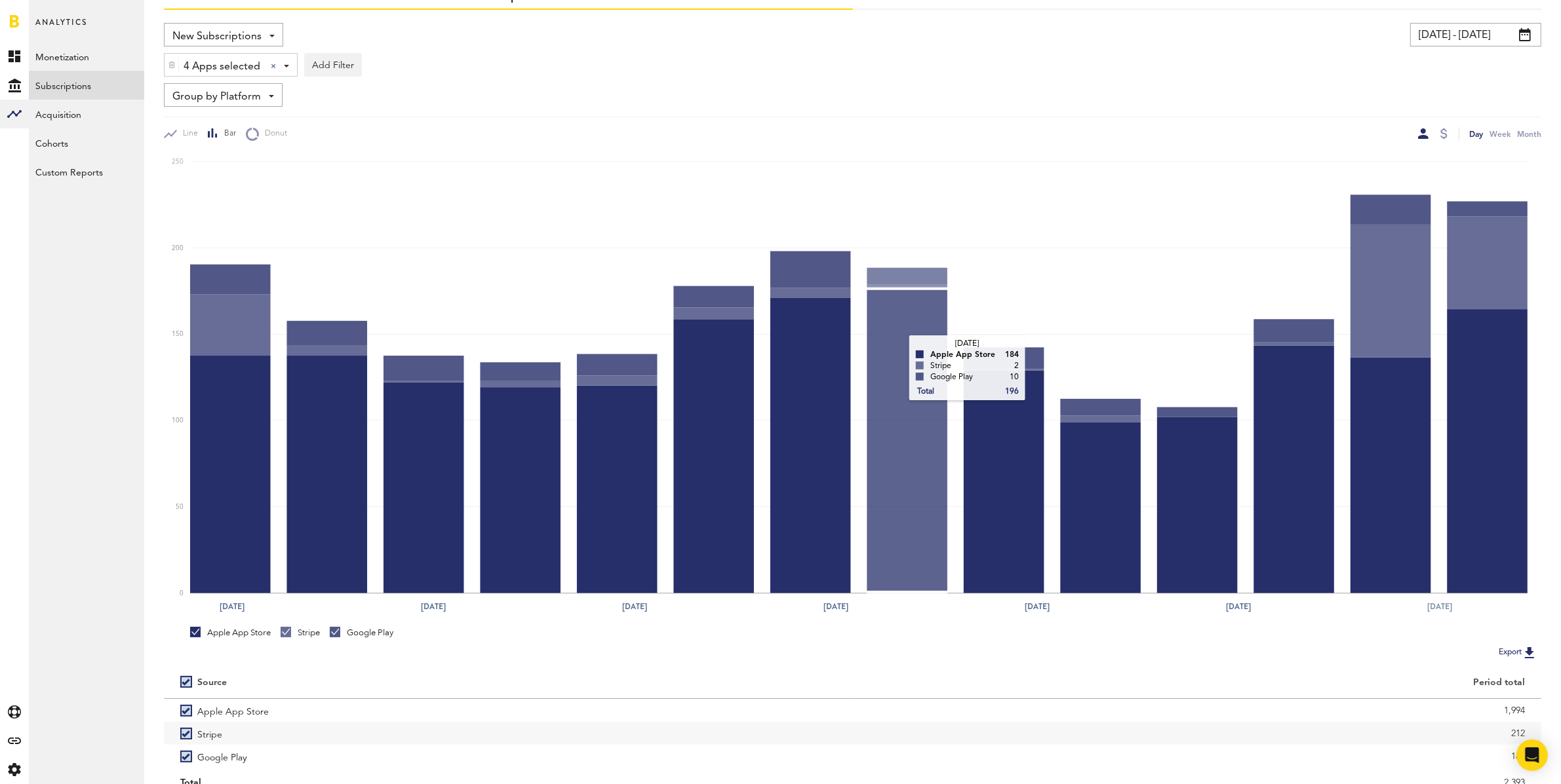
scroll to position [132, 0]
